Goal: Task Accomplishment & Management: Use online tool/utility

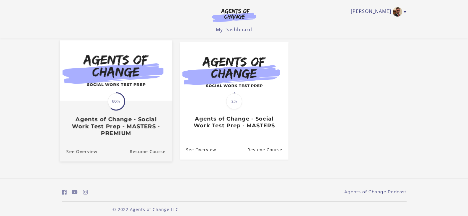
scroll to position [55, 0]
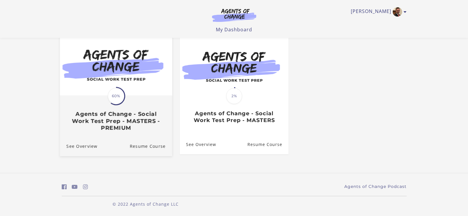
click at [100, 115] on h3 "Agents of Change - Social Work Test Prep - MASTERS - PREMIUM" at bounding box center [115, 121] width 99 height 21
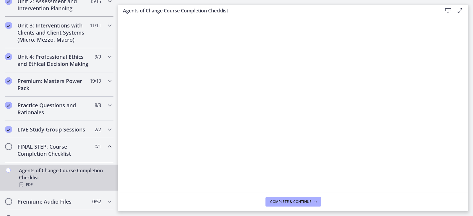
scroll to position [207, 0]
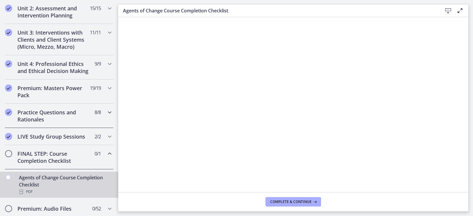
click at [74, 117] on h2 "Practice Questions and Rationales" at bounding box center [53, 116] width 72 height 14
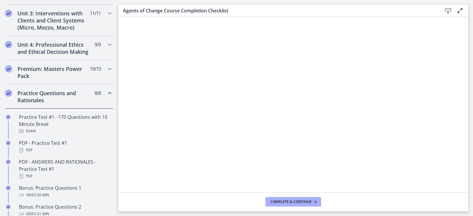
scroll to position [236, 0]
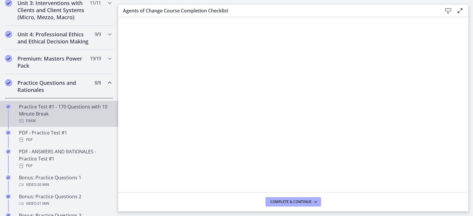
click at [74, 117] on div "Practice Test #1 - 170 Questions with 10 Minute Break Exam" at bounding box center [65, 113] width 92 height 21
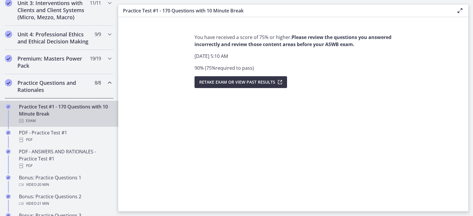
click at [254, 83] on span "Retake Exam OR View Past Results" at bounding box center [237, 82] width 76 height 7
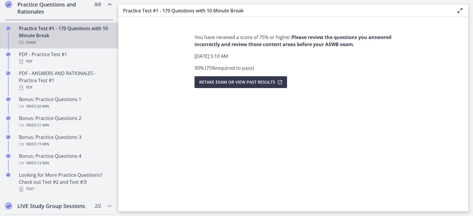
scroll to position [296, 0]
